Goal: Task Accomplishment & Management: Manage account settings

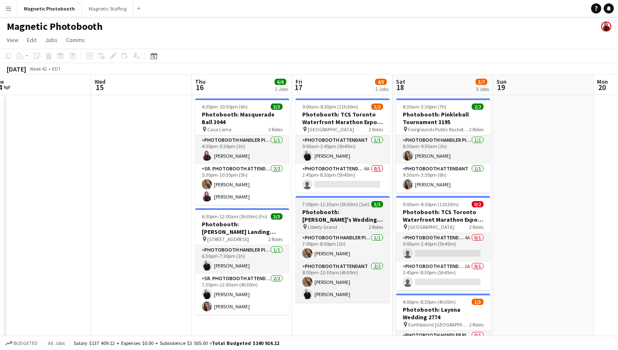
scroll to position [11, 0]
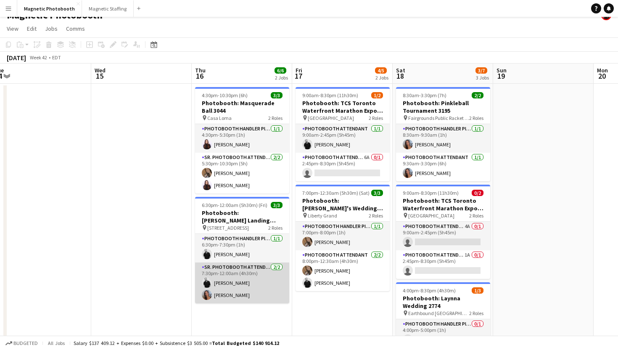
click at [252, 295] on app-card-role "Sr. Photobooth Attendant [DATE] 7:30pm-12:00am (4h30m) [PERSON_NAME] [PERSON_NA…" at bounding box center [242, 282] width 94 height 41
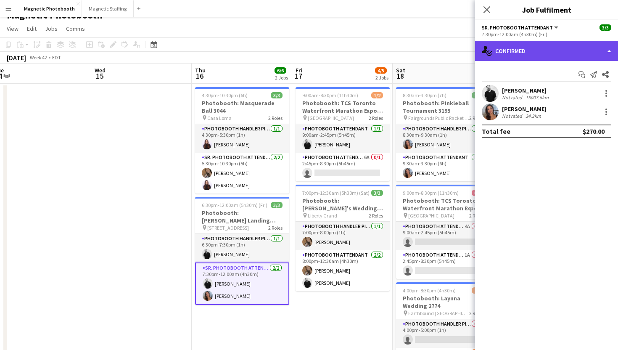
click at [542, 49] on div "single-neutral-actions-check-2 Confirmed" at bounding box center [546, 51] width 143 height 20
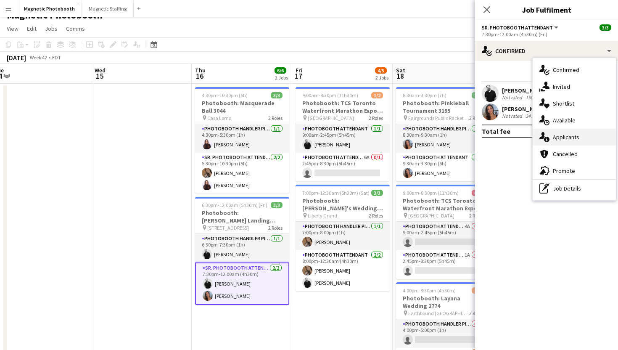
click at [559, 142] on div "single-neutral-actions-information Applicants" at bounding box center [573, 137] width 83 height 17
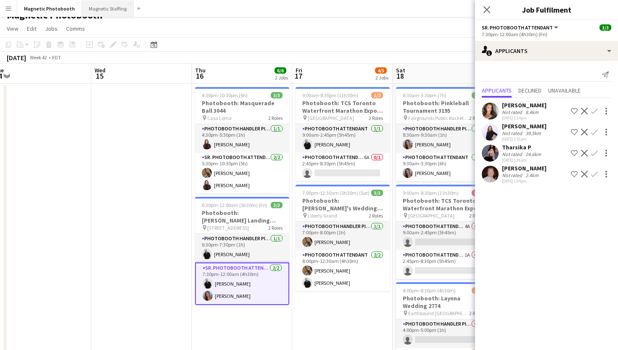
click at [89, 12] on button "Magnetic Staffing Close" at bounding box center [108, 8] width 52 height 16
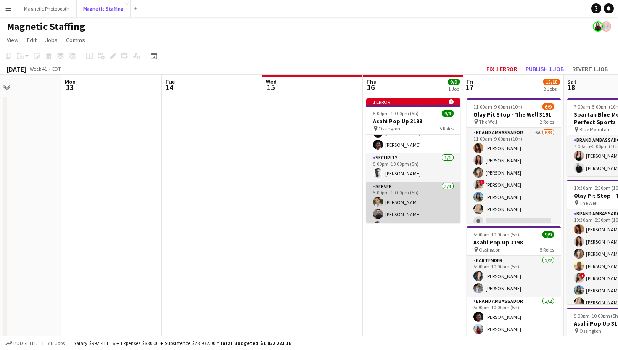
scroll to position [103, 0]
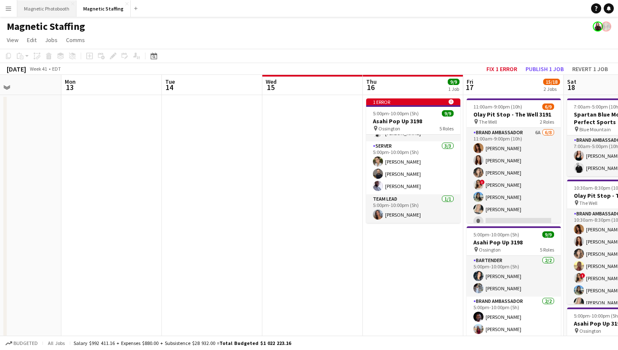
click at [57, 9] on button "Magnetic Photobooth Close" at bounding box center [46, 8] width 59 height 16
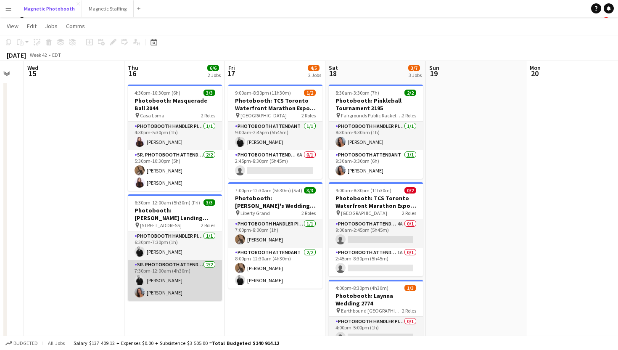
scroll to position [18, 0]
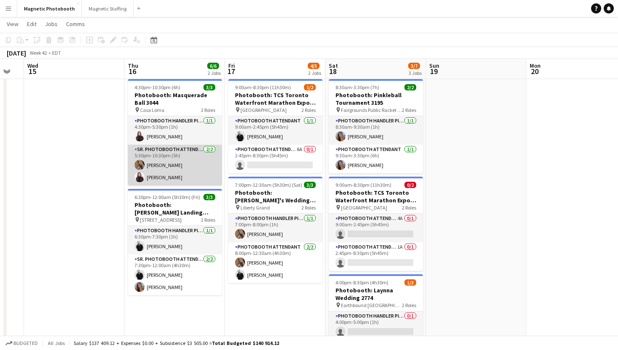
click at [203, 172] on app-card-role "Sr. Photobooth Attendant [DATE] 5:30pm-10:30pm (5h) [PERSON_NAME] [PERSON_NAME]" at bounding box center [175, 165] width 94 height 41
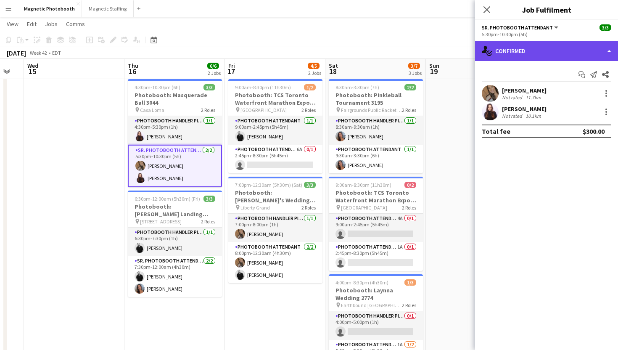
click at [557, 55] on div "single-neutral-actions-check-2 Confirmed" at bounding box center [546, 51] width 143 height 20
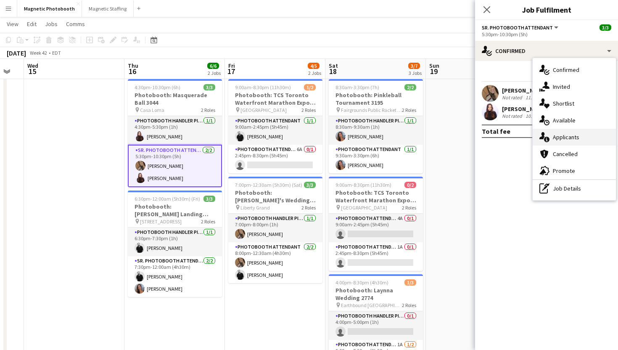
click at [567, 143] on div "single-neutral-actions-information Applicants" at bounding box center [573, 137] width 83 height 17
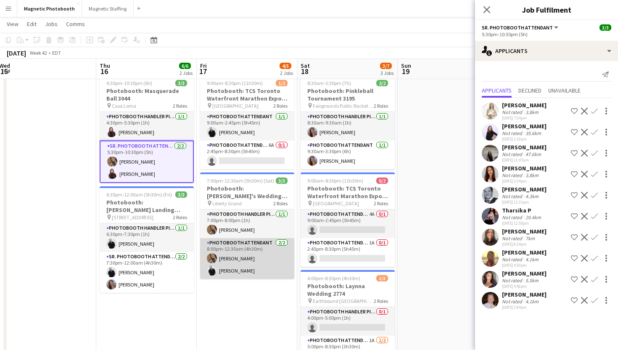
scroll to position [0, 306]
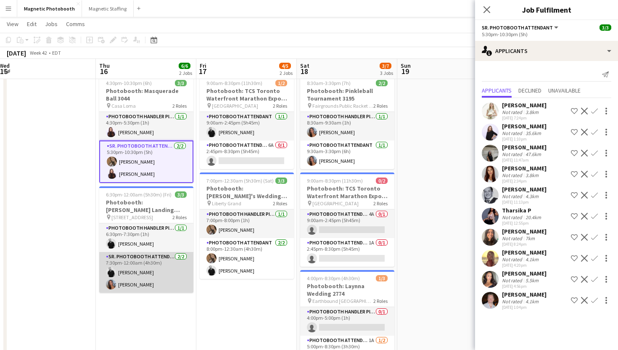
click at [140, 283] on app-card-role "Sr. Photobooth Attendant [DATE] 7:30pm-12:00am (4h30m) [PERSON_NAME] [PERSON_NA…" at bounding box center [146, 272] width 94 height 41
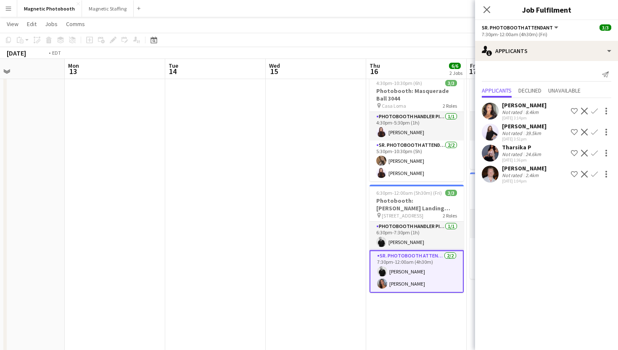
scroll to position [0, 385]
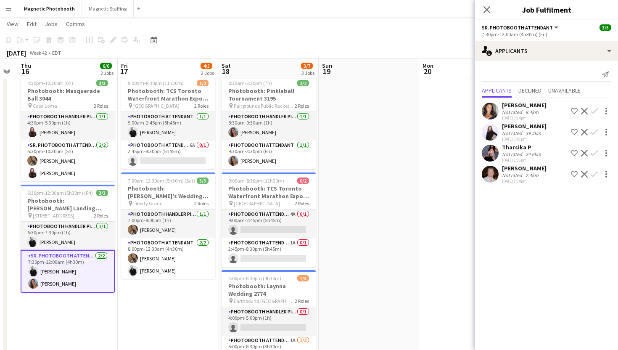
click at [77, 279] on app-card-role "Sr. Photobooth Attendant [DATE] 7:30pm-12:00am (4h30m) [PERSON_NAME] [PERSON_NA…" at bounding box center [68, 271] width 94 height 42
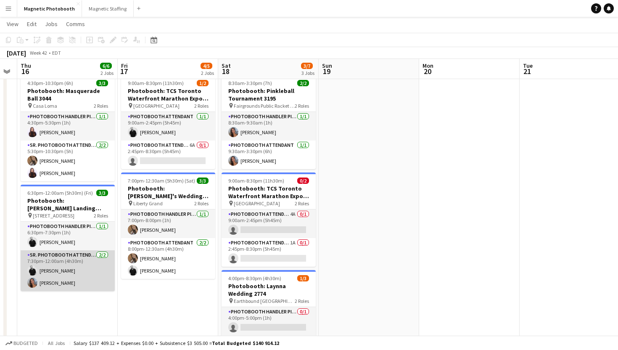
click at [89, 280] on app-card-role "Sr. Photobooth Attendant [DATE] 7:30pm-12:00am (4h30m) [PERSON_NAME] [PERSON_NA…" at bounding box center [68, 270] width 94 height 41
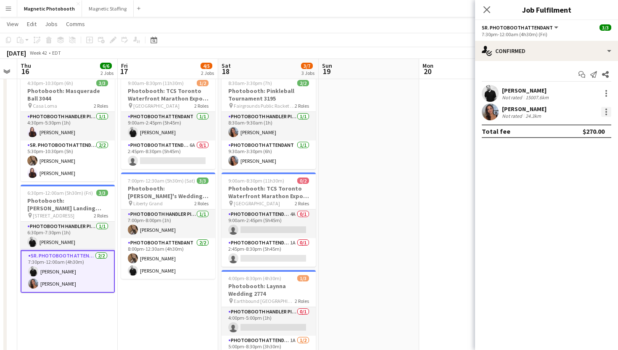
click at [606, 108] on div at bounding box center [606, 112] width 10 height 10
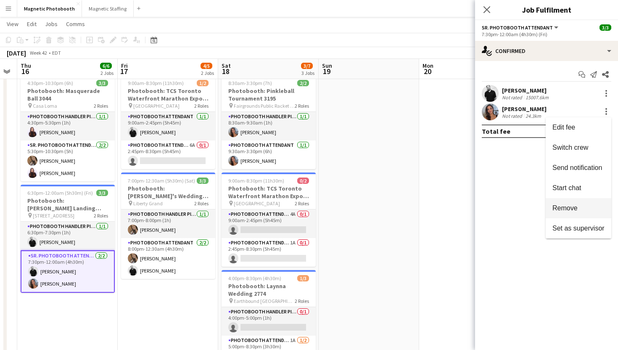
click at [574, 204] on span "Remove" at bounding box center [564, 207] width 25 height 7
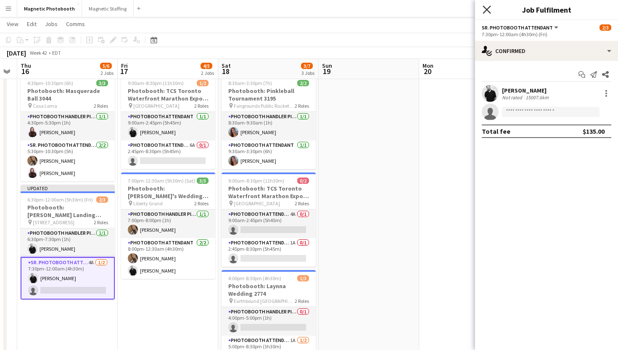
click at [487, 7] on icon "Close pop-in" at bounding box center [486, 9] width 8 height 8
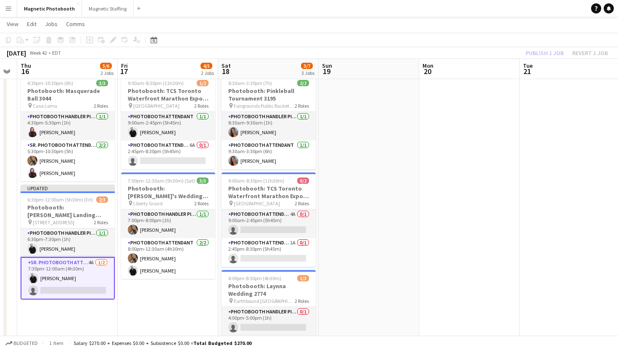
click at [527, 41] on app-toolbar "Copy Paste Paste Command V Paste with crew Command Shift V Paste linked Job [GE…" at bounding box center [309, 40] width 618 height 14
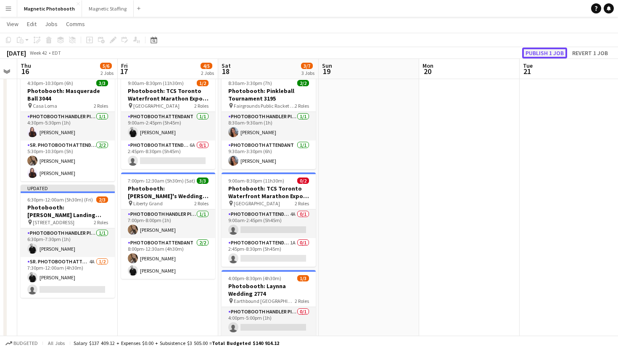
click at [532, 49] on button "Publish 1 job" at bounding box center [544, 52] width 45 height 11
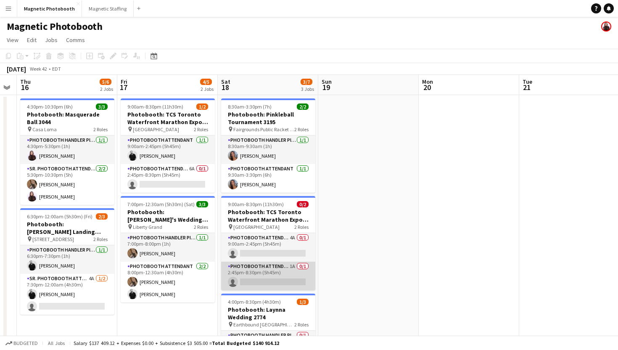
scroll to position [0, 385]
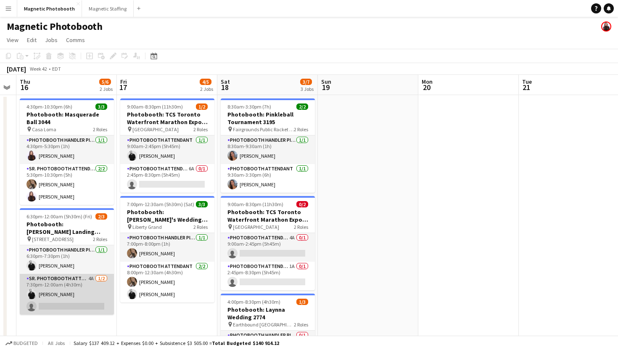
click at [59, 287] on app-card-role "Sr. Photobooth Attendant 4A [DATE] 7:30pm-12:00am (4h30m) [PERSON_NAME] single-…" at bounding box center [67, 294] width 94 height 41
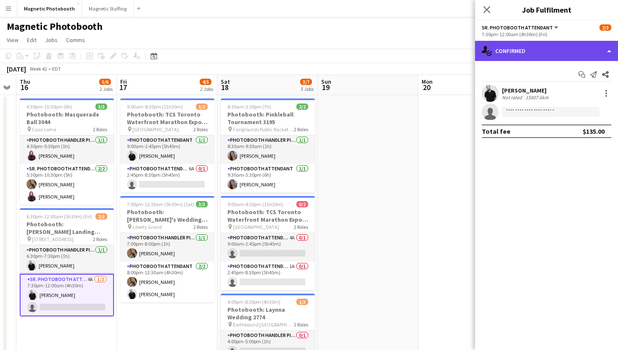
click at [568, 56] on div "single-neutral-actions-check-2 Confirmed" at bounding box center [546, 51] width 143 height 20
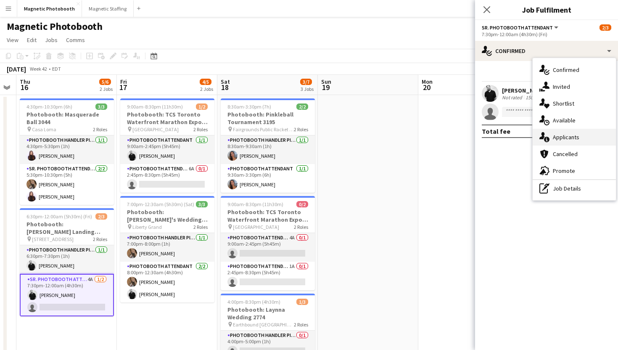
click at [574, 137] on span "Applicants" at bounding box center [566, 137] width 26 height 8
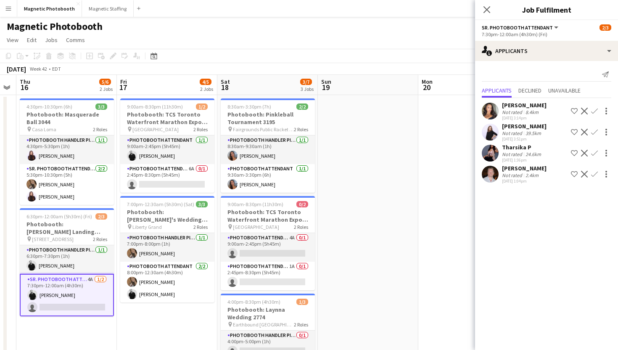
click at [597, 112] on app-icon "Confirm" at bounding box center [594, 111] width 7 height 7
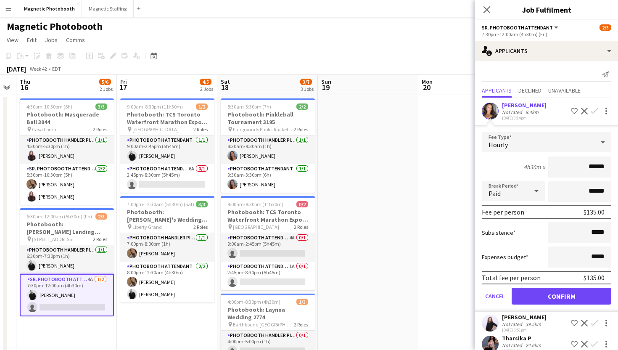
click at [594, 168] on input "******" at bounding box center [579, 166] width 63 height 21
type input "**"
type input "***"
click at [545, 301] on button "Confirm" at bounding box center [561, 295] width 100 height 17
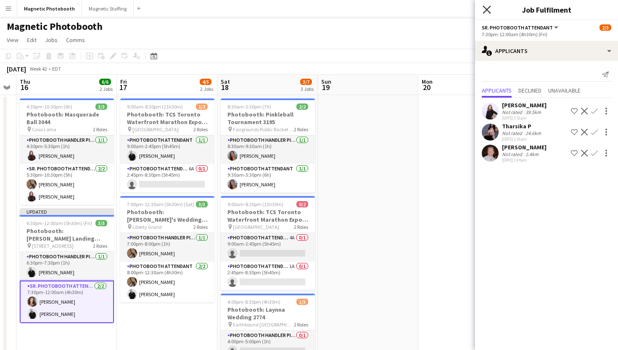
click at [489, 7] on icon at bounding box center [486, 9] width 8 height 8
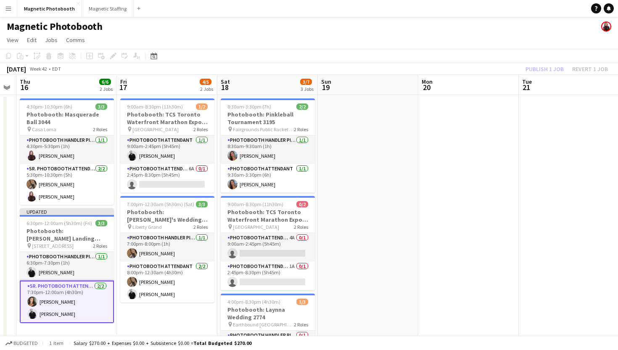
click at [531, 69] on div "Publish 1 job Revert 1 job" at bounding box center [566, 68] width 103 height 11
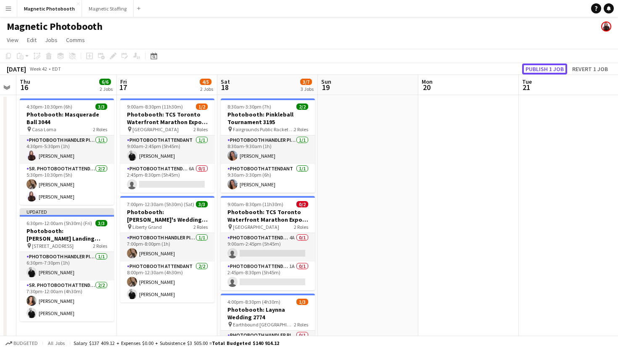
click at [531, 69] on button "Publish 1 job" at bounding box center [544, 68] width 45 height 11
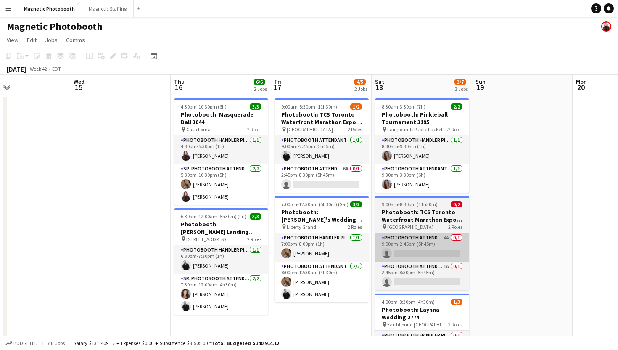
scroll to position [0, 230]
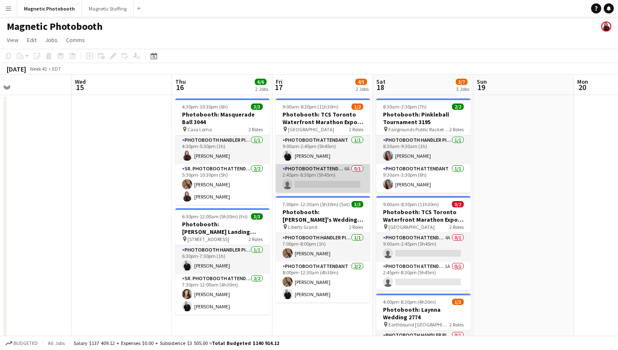
click at [344, 179] on app-card-role "Photobooth Attendant 6A 0/1 2:45pm-8:30pm (5h45m) single-neutral-actions" at bounding box center [323, 178] width 94 height 29
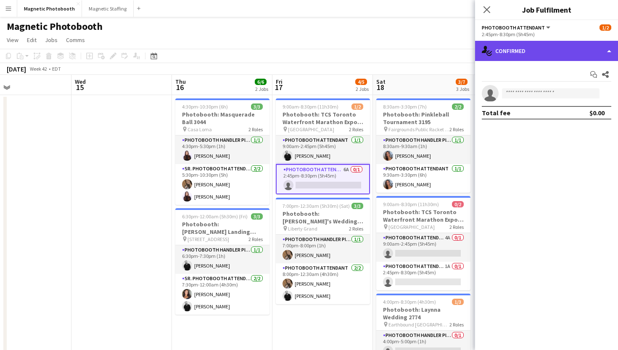
click at [587, 51] on div "single-neutral-actions-check-2 Confirmed" at bounding box center [546, 51] width 143 height 20
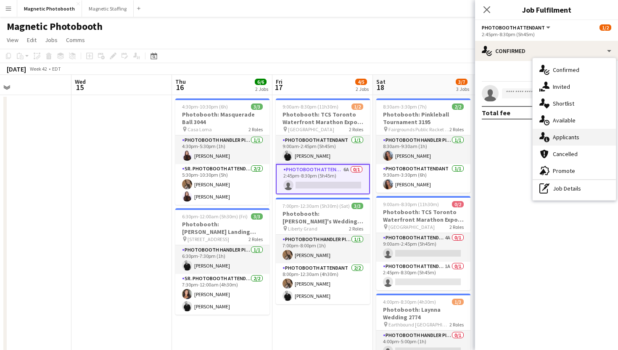
click at [597, 140] on div "single-neutral-actions-information Applicants" at bounding box center [573, 137] width 83 height 17
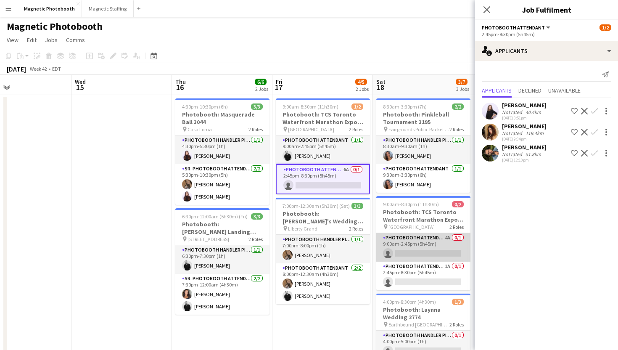
click at [400, 249] on app-card-role "Photobooth Attendant 4A 0/1 9:00am-2:45pm (5h45m) single-neutral-actions" at bounding box center [423, 247] width 94 height 29
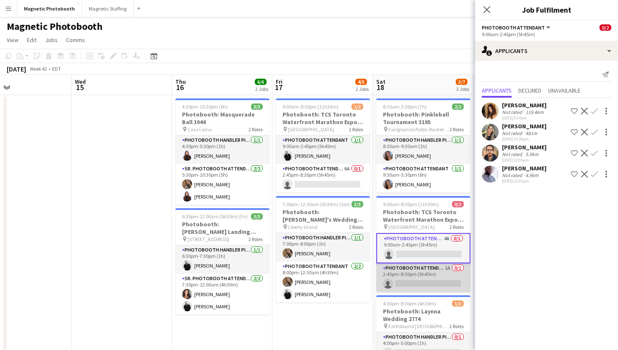
click at [402, 285] on app-card-role "Photobooth Attendant 1A 0/1 2:45pm-8:30pm (5h45m) single-neutral-actions" at bounding box center [423, 277] width 94 height 29
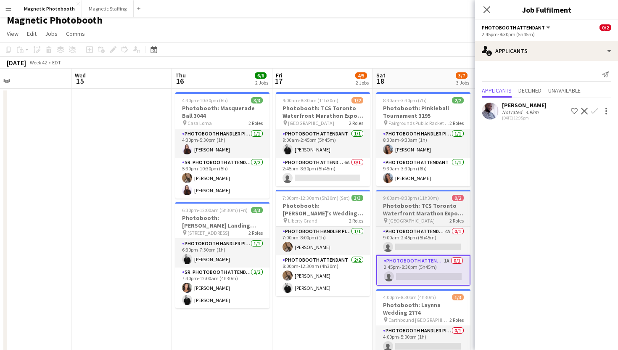
scroll to position [7, 0]
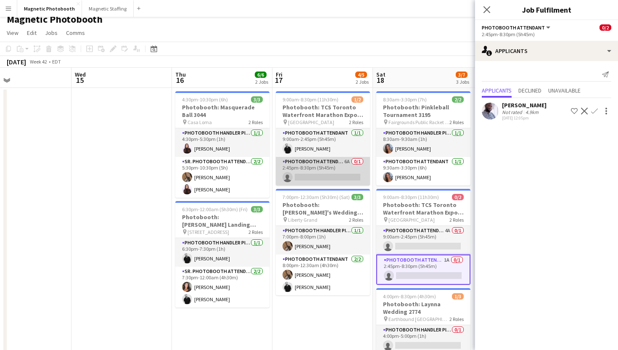
click at [324, 157] on app-card-role "Photobooth Attendant 6A 0/1 2:45pm-8:30pm (5h45m) single-neutral-actions" at bounding box center [323, 171] width 94 height 29
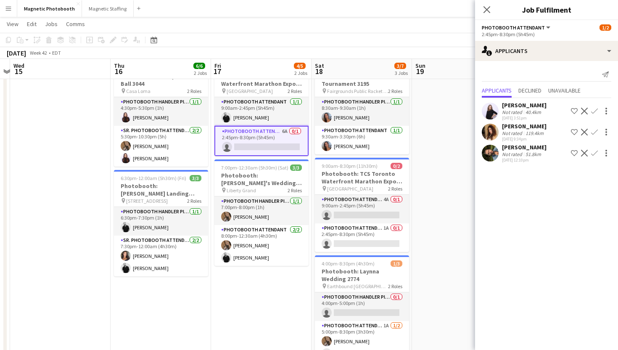
scroll to position [62, 0]
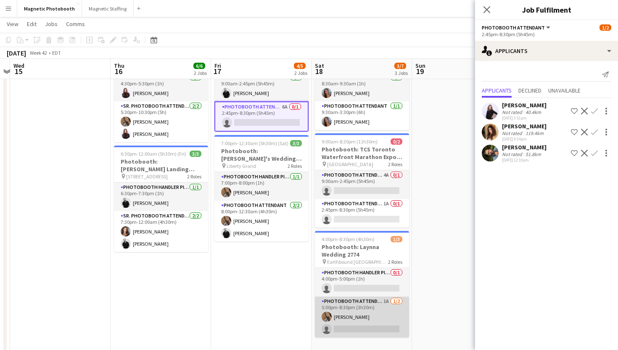
click at [351, 297] on app-card-role "Photobooth Attendant 1A [DATE] 5:00pm-8:30pm (3h30m) [PERSON_NAME] single-neutr…" at bounding box center [362, 316] width 94 height 41
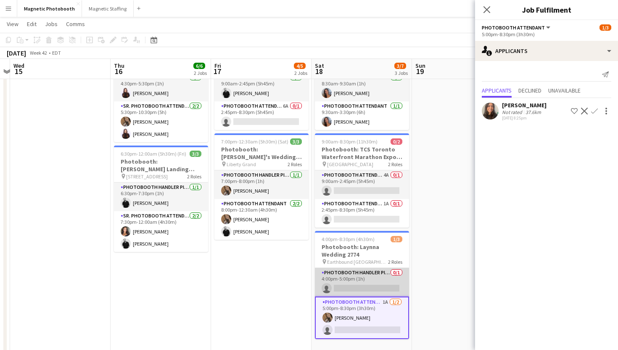
click at [355, 279] on app-card-role "Photobooth Handler Pick-Up/Drop-Off 0/1 4:00pm-5:00pm (1h) single-neutral-actio…" at bounding box center [362, 282] width 94 height 29
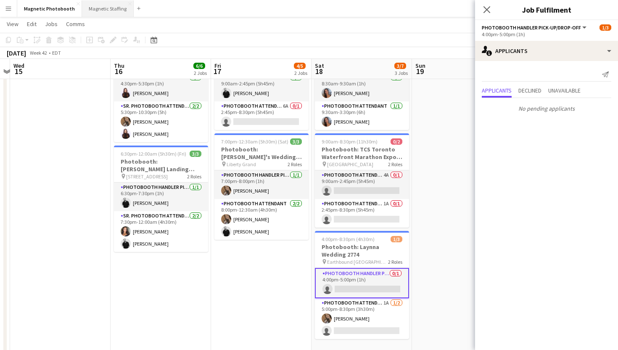
click at [101, 11] on button "Magnetic Staffing Close" at bounding box center [108, 8] width 52 height 16
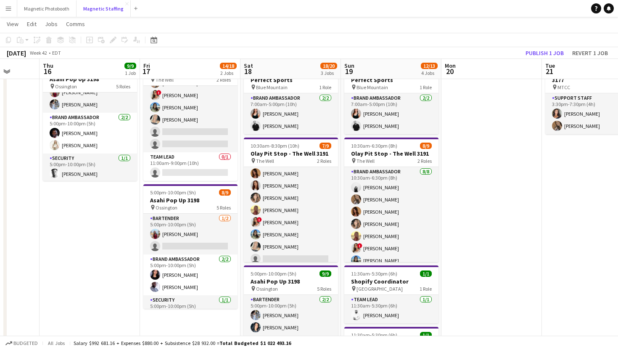
scroll to position [0, 277]
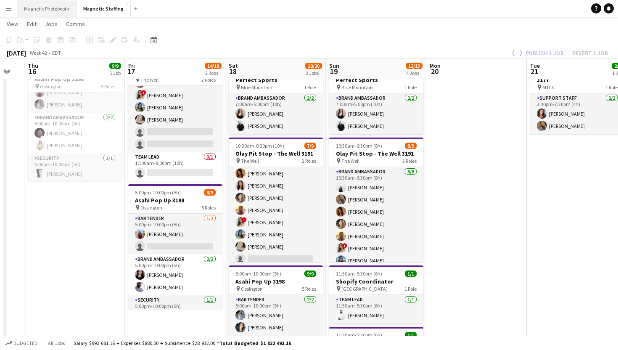
click at [54, 11] on button "Magnetic Photobooth Close" at bounding box center [46, 8] width 59 height 16
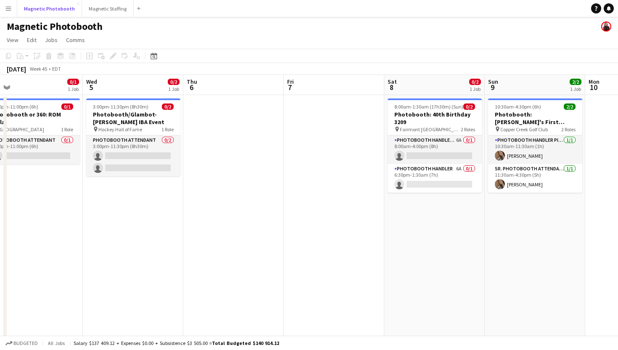
scroll to position [0, 218]
